Goal: Transaction & Acquisition: Purchase product/service

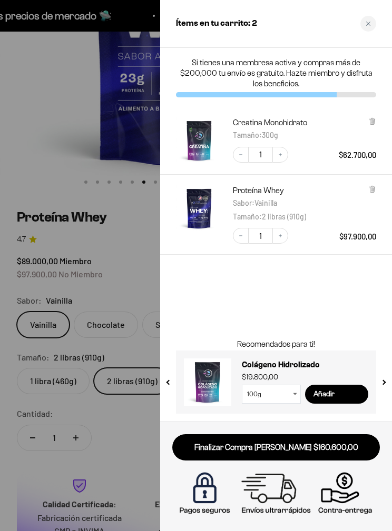
scroll to position [0, 1965]
click at [211, 379] on link at bounding box center [207, 382] width 47 height 47
click at [341, 392] on input "Añadir" at bounding box center [336, 394] width 63 height 19
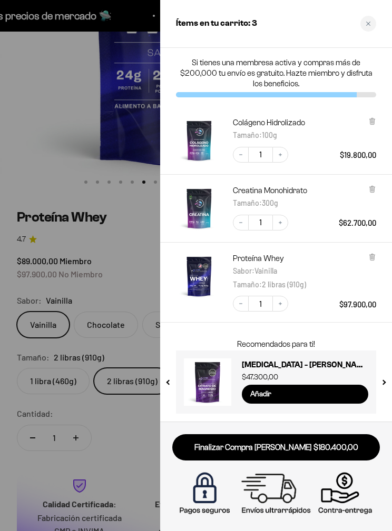
click at [324, 438] on link "Finalizar Compra Segura $180.400,00" at bounding box center [276, 448] width 208 height 27
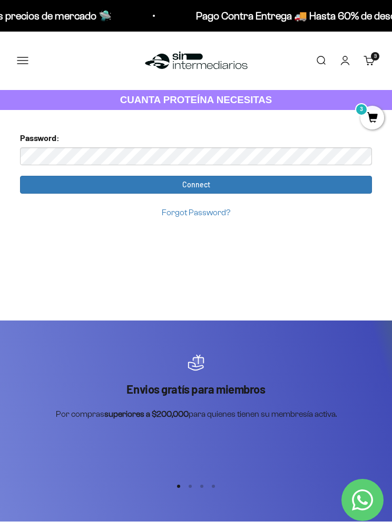
click at [381, 115] on span "3" at bounding box center [372, 118] width 24 height 24
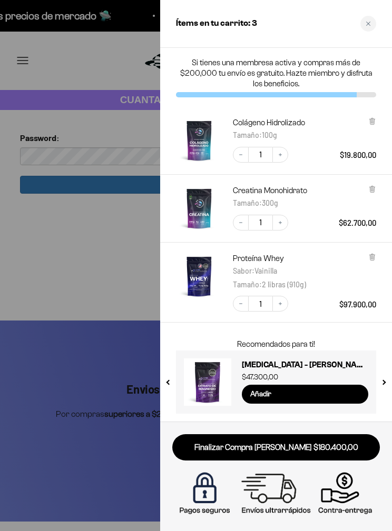
click at [106, 263] on div at bounding box center [196, 265] width 392 height 531
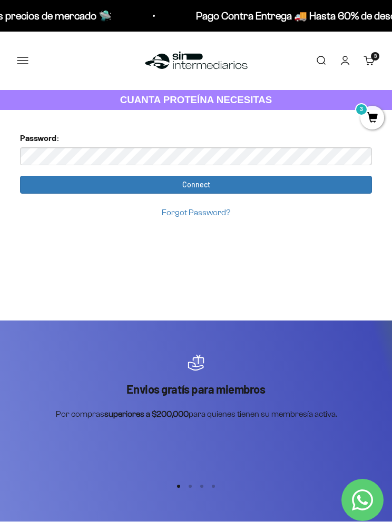
click at [339, 184] on input "Connect" at bounding box center [196, 185] width 352 height 18
click at [279, 183] on input "Connect" at bounding box center [196, 185] width 352 height 18
click at [264, 183] on input "Connect" at bounding box center [196, 185] width 352 height 18
click at [274, 181] on input "Connect" at bounding box center [196, 185] width 352 height 18
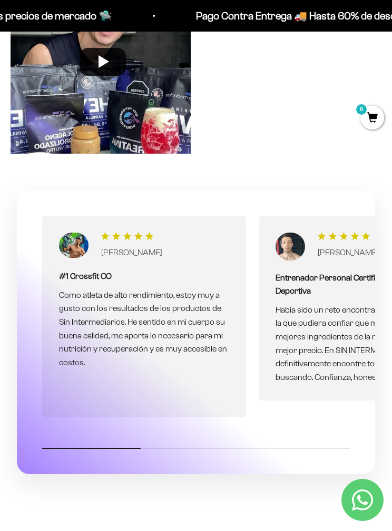
scroll to position [3028, 0]
